Goal: Transaction & Acquisition: Purchase product/service

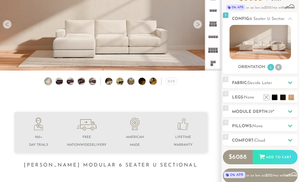
scroll to position [59, 0]
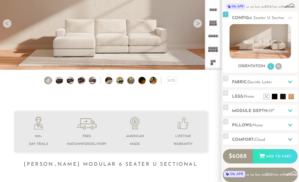
click at [284, 98] on li at bounding box center [283, 97] width 6 height 6
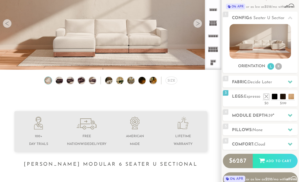
click at [252, 106] on div "3 Legs: Espresso $0 $199 Nailheads:" at bounding box center [260, 98] width 75 height 16
click at [267, 99] on li at bounding box center [267, 97] width 6 height 6
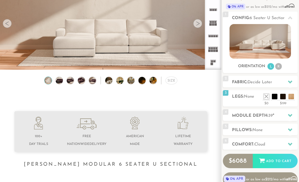
click at [290, 116] on icon at bounding box center [290, 115] width 4 height 3
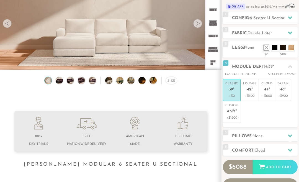
click at [286, 111] on ul "Classic 39 " +$0 Lounge 42 " +$300 Cloud 44 " +$600 Dream 48 " +$900 Custom Any…" at bounding box center [260, 101] width 75 height 44
click at [291, 66] on icon at bounding box center [290, 66] width 4 height 3
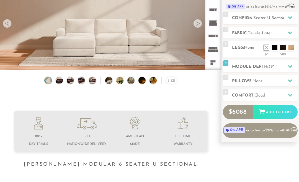
click at [289, 81] on icon at bounding box center [290, 81] width 4 height 4
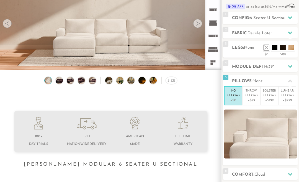
click at [252, 99] on p "+$99" at bounding box center [252, 100] width 14 height 5
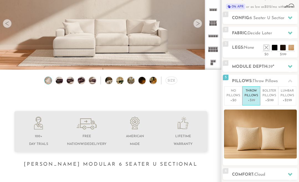
click at [270, 100] on p "+$199" at bounding box center [270, 100] width 14 height 5
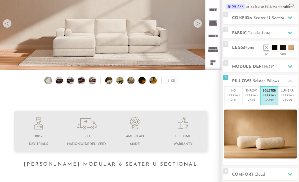
click at [288, 99] on p "+$299" at bounding box center [288, 100] width 14 height 5
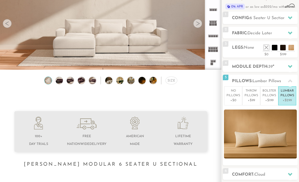
click at [268, 99] on p "+$199" at bounding box center [270, 100] width 14 height 5
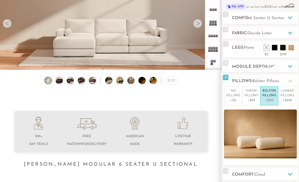
click at [234, 99] on p "+$0" at bounding box center [234, 100] width 14 height 5
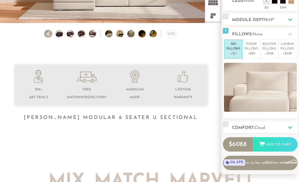
scroll to position [107, 0]
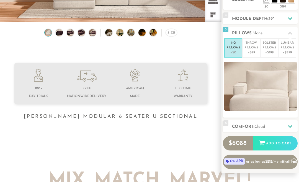
click at [287, 125] on div at bounding box center [290, 126] width 12 height 11
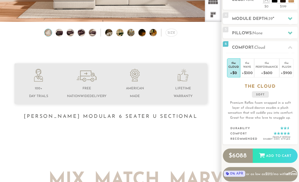
scroll to position [105, 0]
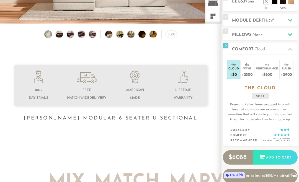
click at [287, 72] on div "+$900" at bounding box center [286, 74] width 11 height 8
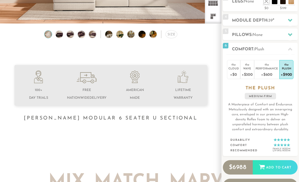
click at [267, 74] on div "+$600" at bounding box center [267, 74] width 22 height 8
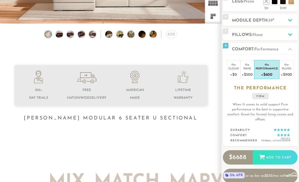
click at [286, 75] on div "+$900" at bounding box center [286, 74] width 11 height 8
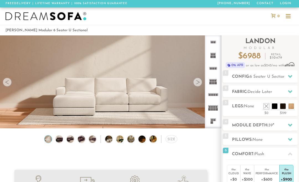
scroll to position [0, 0]
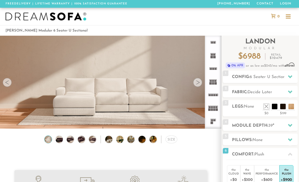
click at [10, 83] on div at bounding box center [7, 82] width 9 height 9
click at [200, 86] on div at bounding box center [197, 82] width 9 height 9
